Goal: Task Accomplishment & Management: Manage account settings

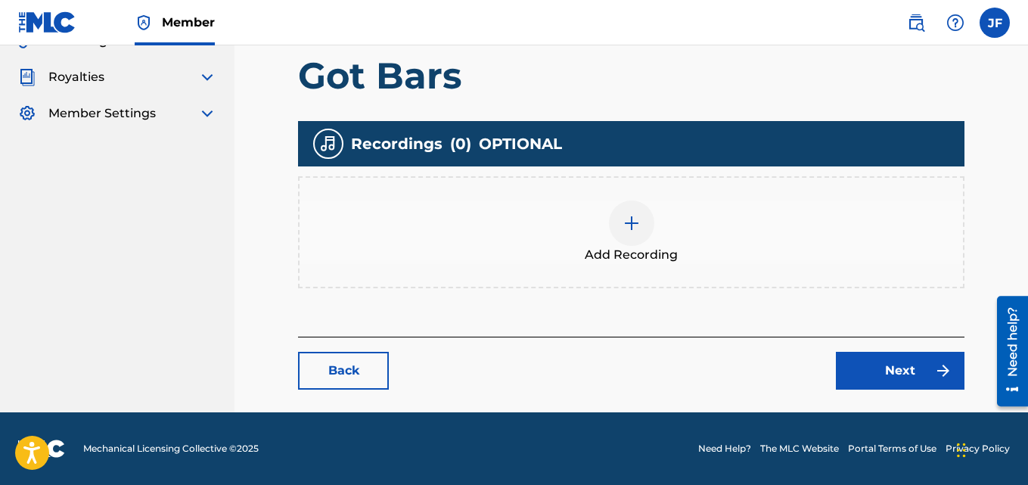
click at [995, 29] on label at bounding box center [994, 23] width 30 height 30
click at [994, 23] on input "[PERSON_NAME] [EMAIL_ADDRESS][DOMAIN_NAME] Notification Preferences Profile Log…" at bounding box center [994, 23] width 0 height 0
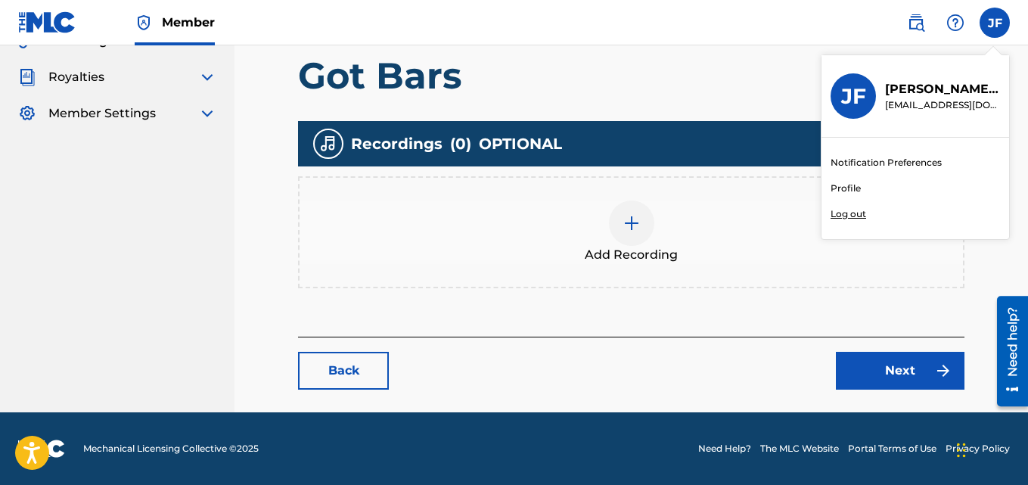
click at [848, 214] on p "Log out" at bounding box center [848, 214] width 36 height 14
click at [994, 23] on input "[PERSON_NAME] [EMAIL_ADDRESS][DOMAIN_NAME] Notification Preferences Profile Log…" at bounding box center [994, 23] width 0 height 0
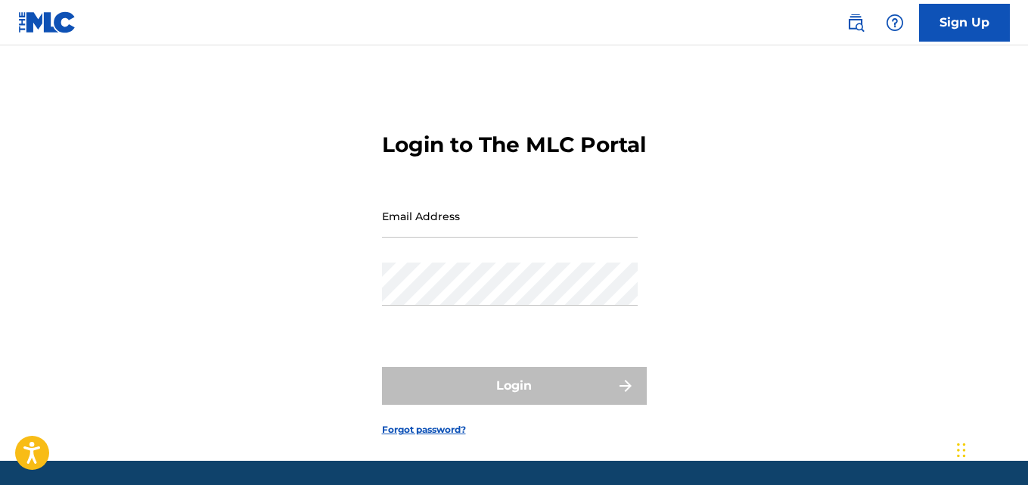
click at [411, 237] on input "Email Address" at bounding box center [510, 215] width 256 height 43
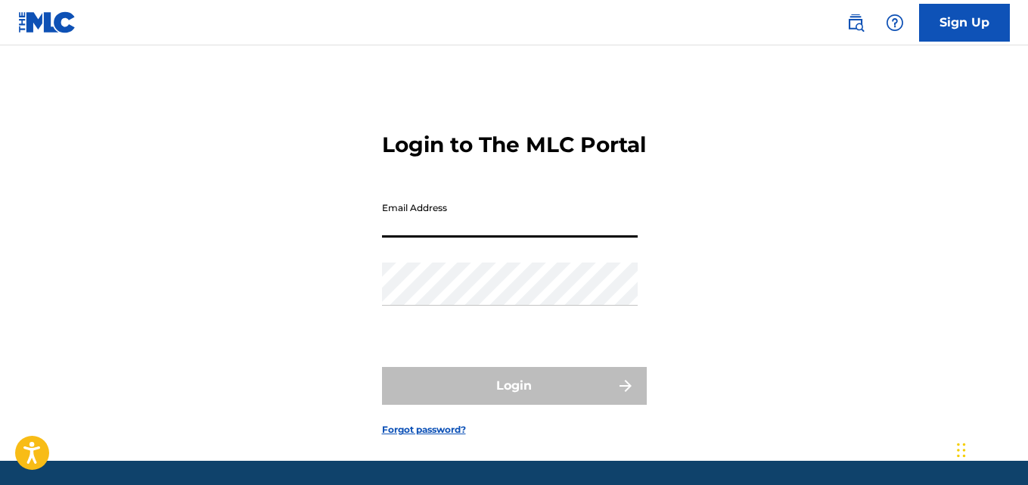
type input "[EMAIL_ADDRESS][DOMAIN_NAME]"
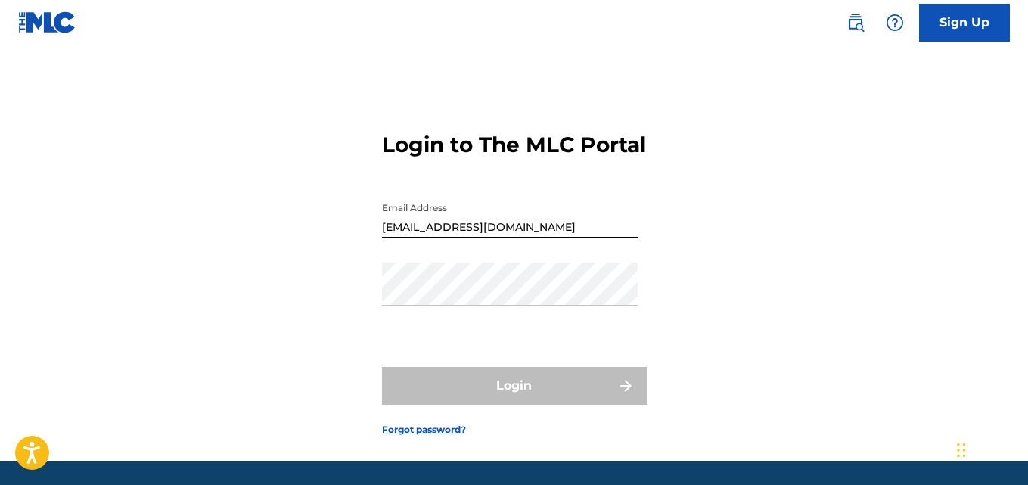
click at [899, 184] on div "Login to The MLC Portal Email Address blakhillbusiness@gmail.com Password Login…" at bounding box center [514, 271] width 1028 height 377
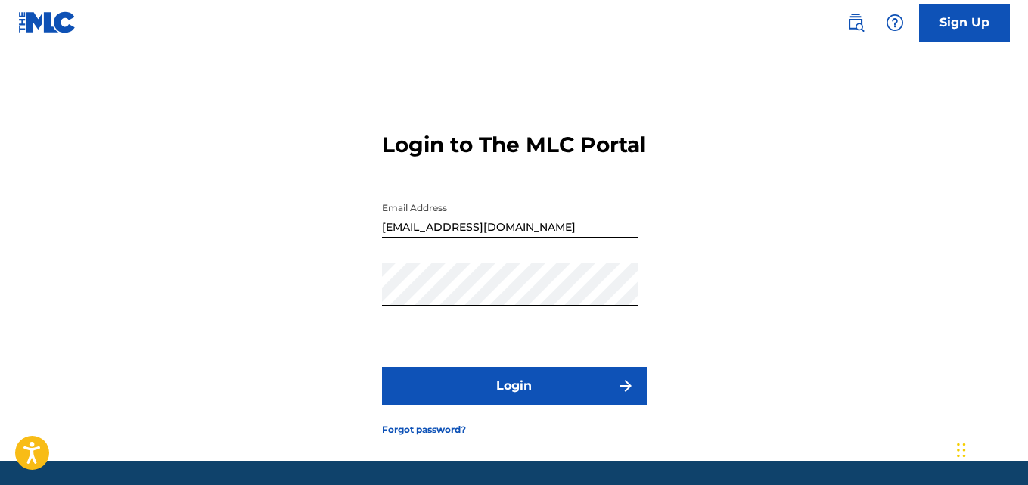
click at [510, 405] on button "Login" at bounding box center [514, 386] width 265 height 38
